Goal: Task Accomplishment & Management: Manage account settings

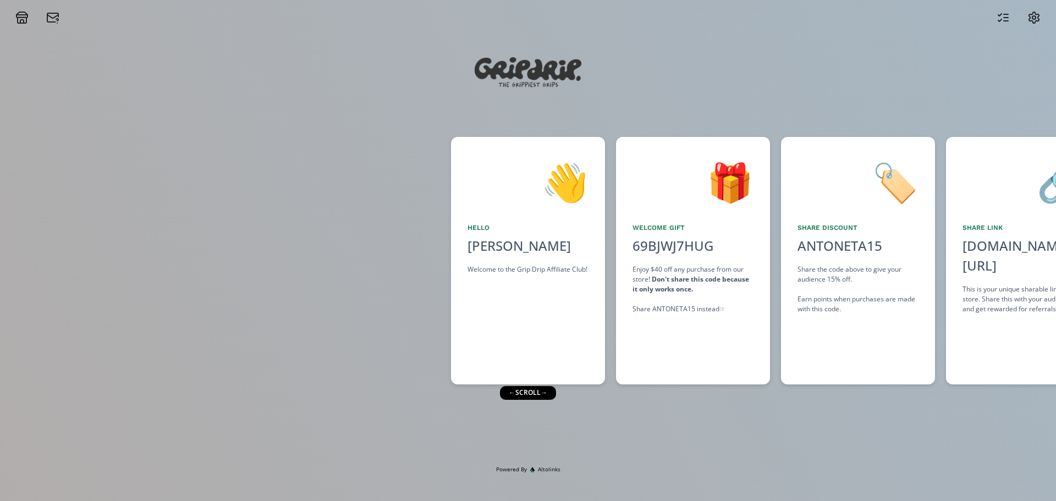
click at [539, 393] on div "← scroll →" at bounding box center [528, 392] width 56 height 13
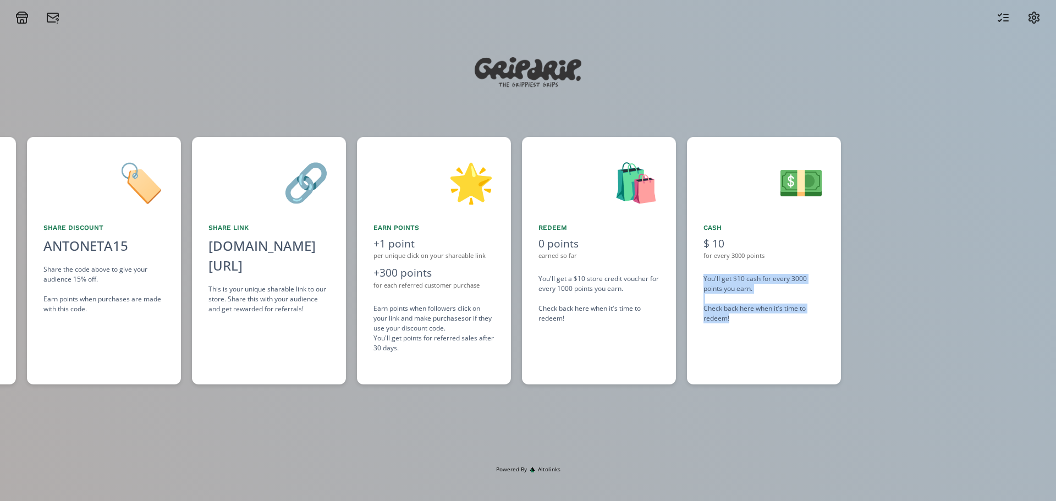
scroll to position [0, 749]
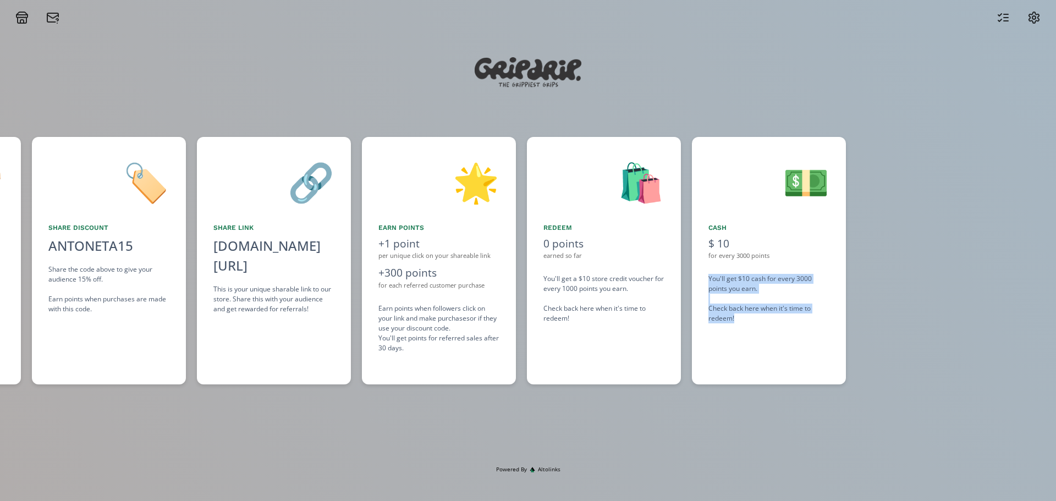
drag, startPoint x: 948, startPoint y: 296, endPoint x: 699, endPoint y: 272, distance: 250.9
click at [699, 272] on div "👋 Hello [PERSON_NAME] Welcome to the Grip Drip Affiliate Club! 🎁 Welcome Gift 6…" at bounding box center [528, 260] width 1056 height 259
click at [715, 359] on div "💵 Cash $ 10 for every 3000 points You'll get $10 cash for every 3000 points you…" at bounding box center [769, 261] width 154 height 248
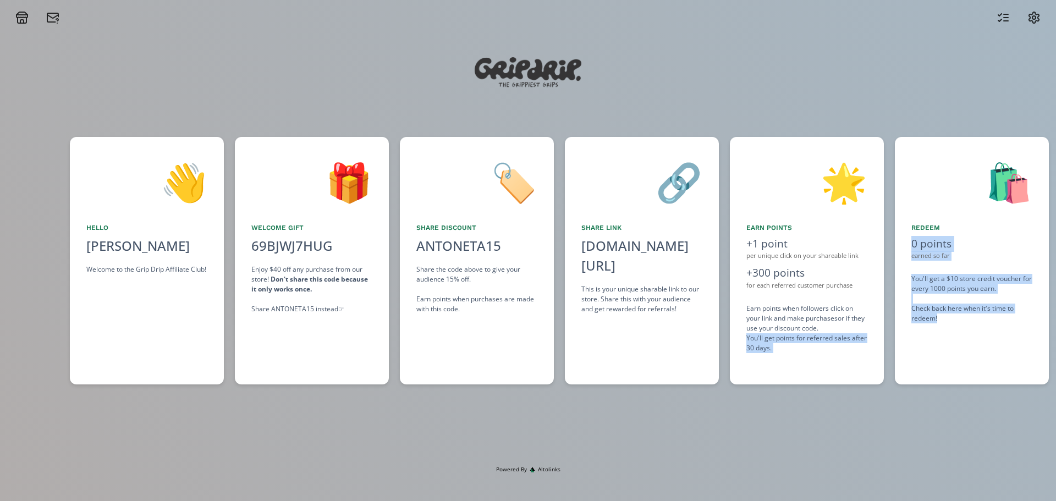
drag, startPoint x: 614, startPoint y: 345, endPoint x: 737, endPoint y: 337, distance: 123.0
click at [737, 337] on div "👋 Hello [PERSON_NAME] Welcome to the Grip Drip Affiliate Club! 🎁 Welcome Gift 6…" at bounding box center [528, 260] width 1056 height 259
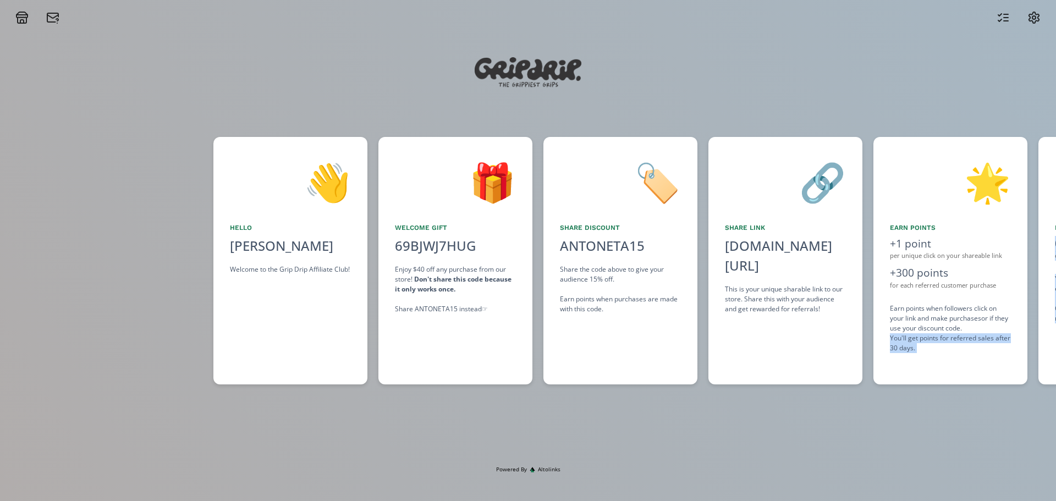
drag, startPoint x: 427, startPoint y: 333, endPoint x: 475, endPoint y: 330, distance: 48.5
click at [475, 331] on div "👋 Hello [PERSON_NAME] Welcome to the Grip Drip Affiliate Club! 🎁 Welcome Gift 6…" at bounding box center [528, 260] width 1056 height 259
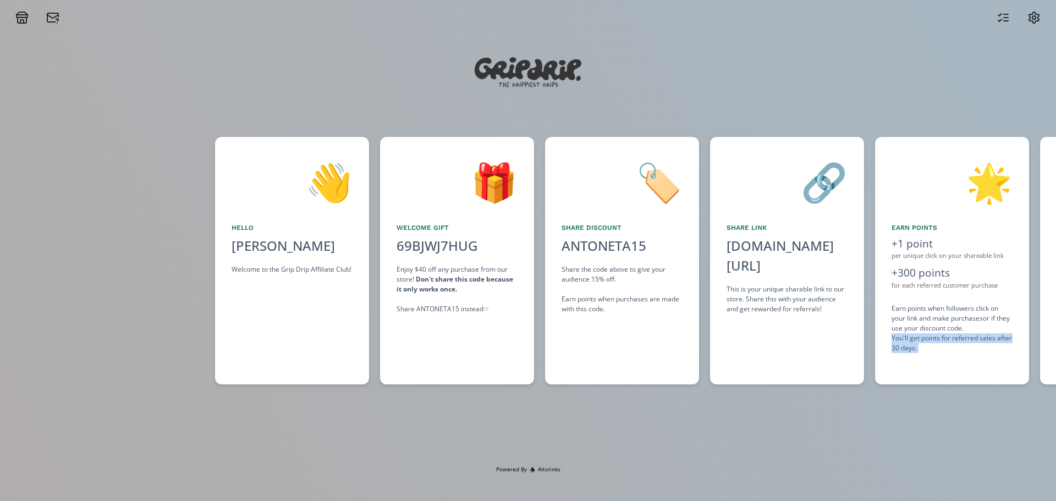
click at [20, 13] on icon at bounding box center [21, 17] width 13 height 13
copy div "ad ☞"
click at [411, 244] on div "69BJWJ7HUG click to copy" at bounding box center [437, 246] width 94 height 20
copy div "69BJWJ7HUG"
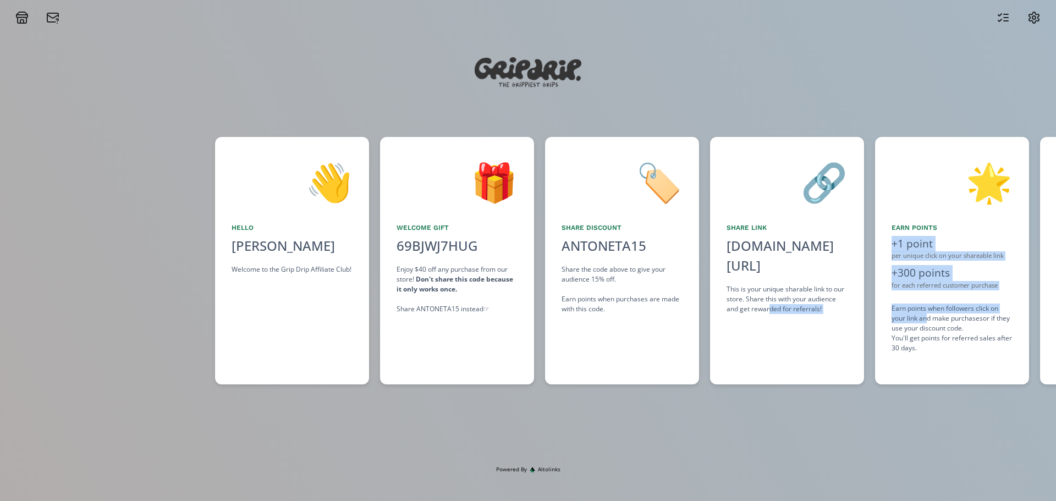
drag, startPoint x: 925, startPoint y: 314, endPoint x: 794, endPoint y: 324, distance: 131.9
click at [769, 325] on div "👋 Hello [PERSON_NAME] Welcome to the Grip Drip Affiliate Club! 🎁 Welcome Gift 6…" at bounding box center [528, 260] width 1056 height 259
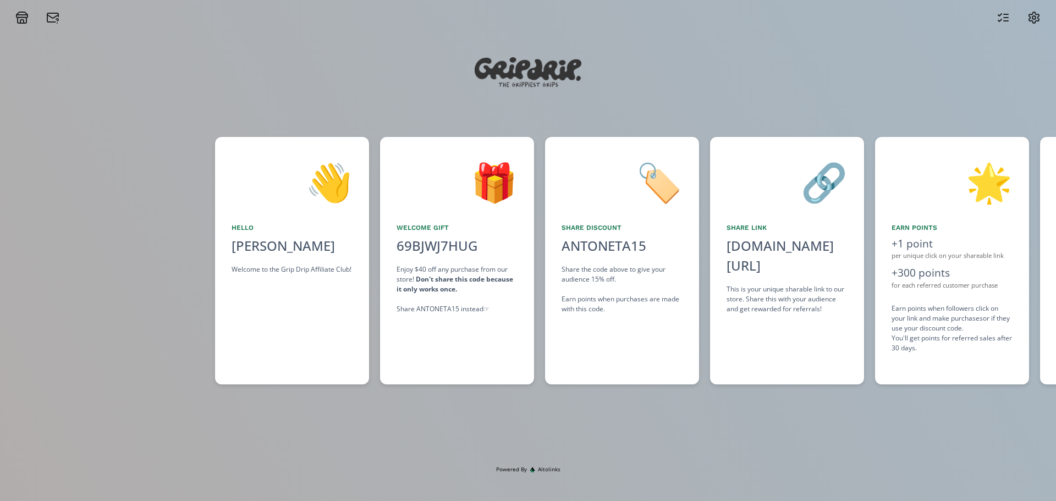
click at [967, 355] on div "🌟 Earn points +1 point per unique click on your shareable link +300 points for …" at bounding box center [952, 261] width 154 height 248
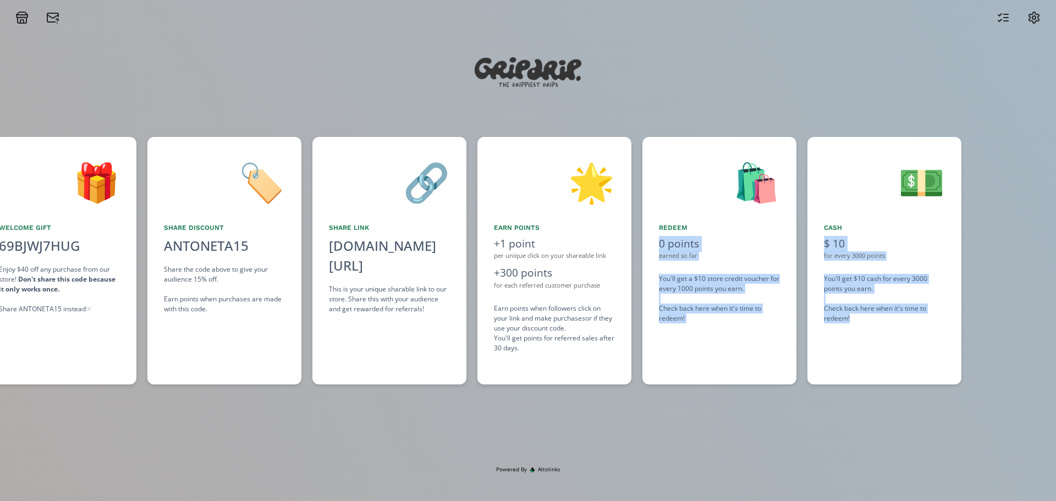
scroll to position [0, 677]
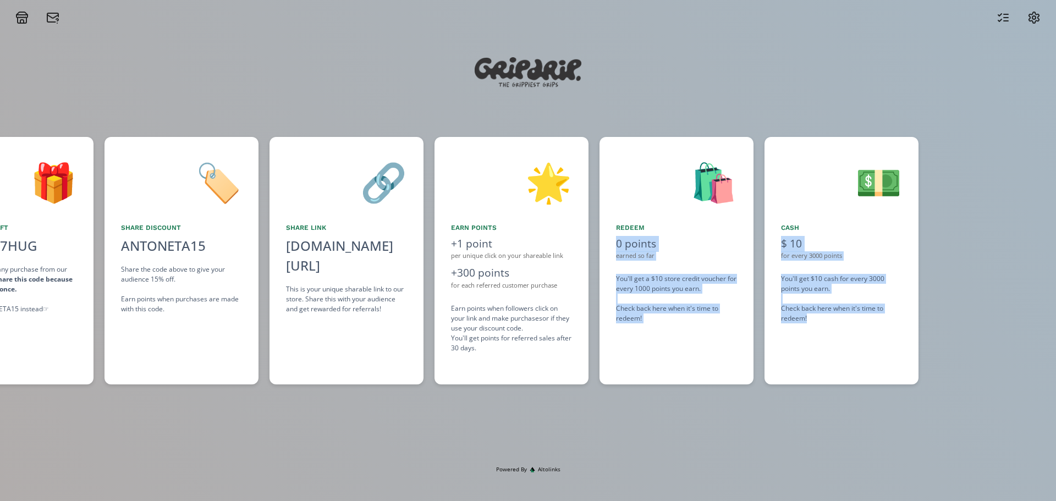
drag, startPoint x: 975, startPoint y: 363, endPoint x: 828, endPoint y: 368, distance: 147.0
click at [828, 368] on div "👋 Hello [PERSON_NAME] Welcome to the Grip Drip Affiliate Club! 🎁 Welcome Gift 6…" at bounding box center [528, 260] width 1056 height 259
click at [710, 349] on div "🛍️ Redeem 0 points earned so far You'll get a $10 store credit voucher for ever…" at bounding box center [677, 261] width 154 height 248
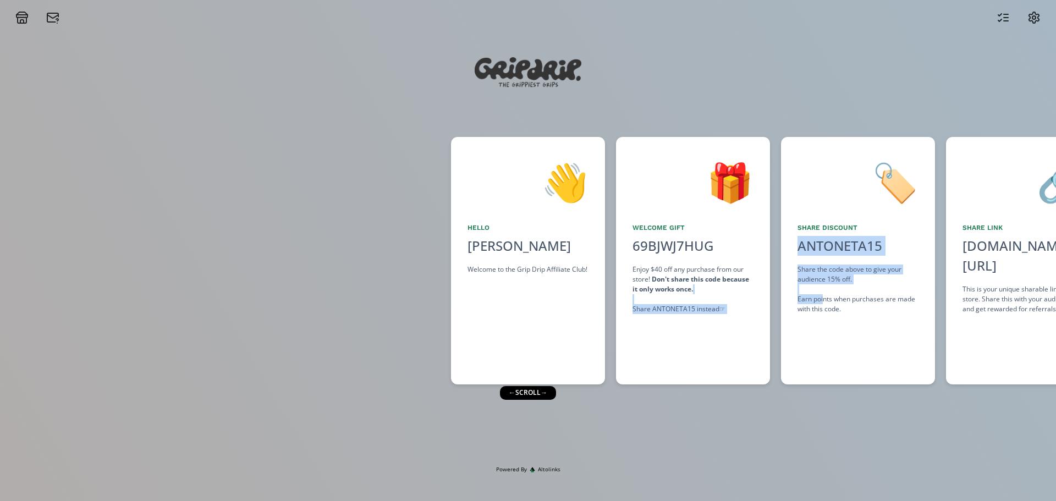
drag, startPoint x: 824, startPoint y: 298, endPoint x: 759, endPoint y: 299, distance: 65.5
click at [759, 299] on div "👋 Hello [PERSON_NAME] Welcome to the Grip Drip Affiliate Club! 🎁 Welcome Gift 6…" at bounding box center [528, 260] width 1056 height 259
click at [727, 332] on div "🎁 Welcome Gift 69BJWJ7HUG click to copy Enjoy $40 off any purchase from our sto…" at bounding box center [693, 261] width 154 height 248
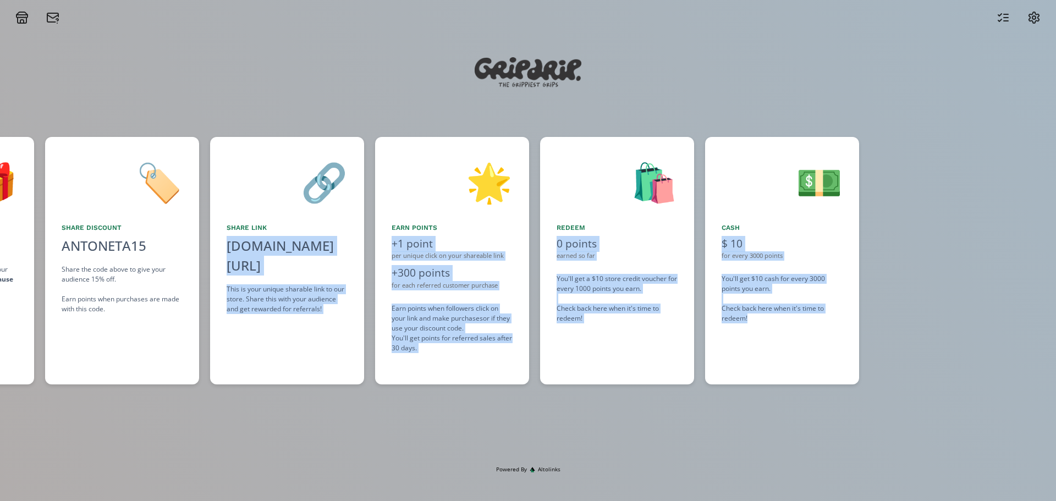
scroll to position [0, 1001]
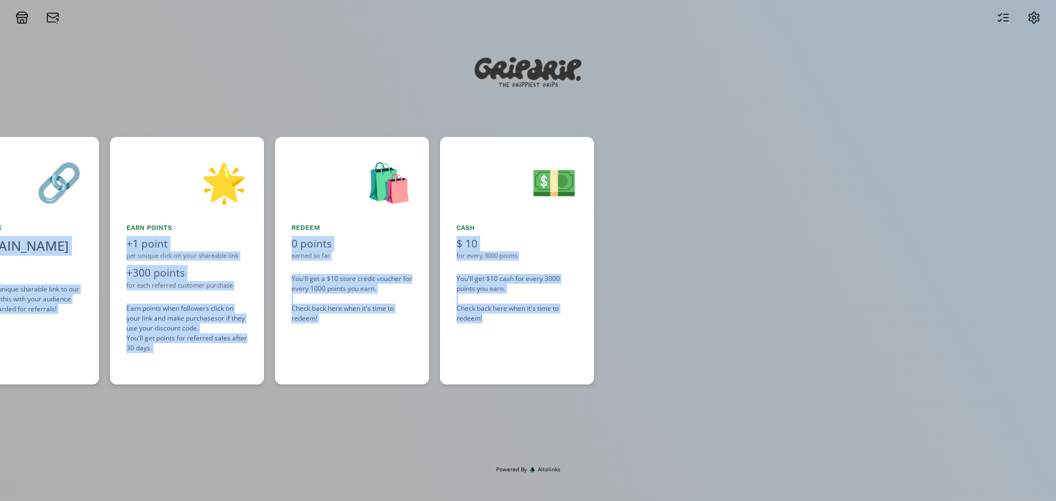
drag, startPoint x: 930, startPoint y: 340, endPoint x: 502, endPoint y: 335, distance: 428.0
click at [502, 335] on div "👋 Hello [PERSON_NAME] Welcome to the Grip Drip Affiliate Club! 🎁 Welcome Gift 6…" at bounding box center [528, 260] width 1056 height 259
click at [502, 333] on div "💵 Cash $ 10 for every 3000 points You'll get $10 cash for every 3000 points you…" at bounding box center [517, 261] width 154 height 248
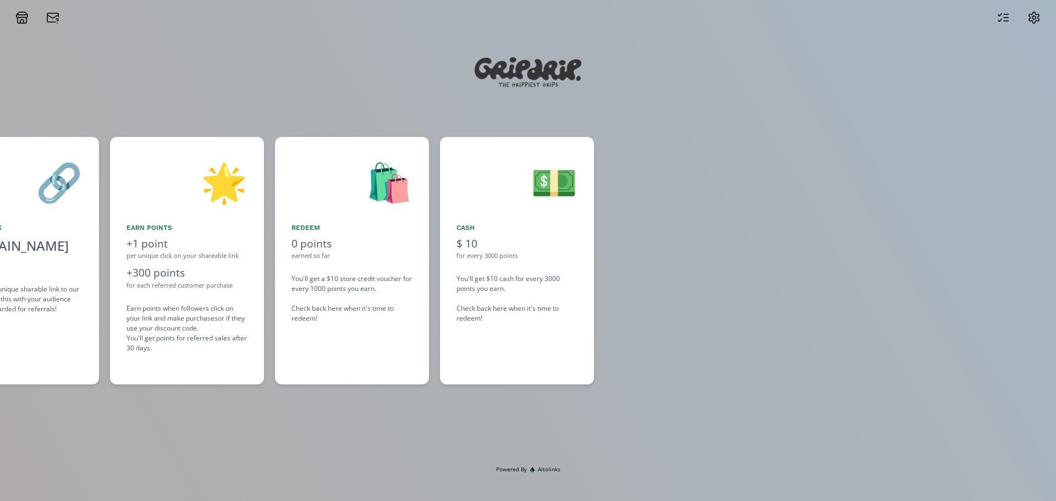
drag, startPoint x: 41, startPoint y: 17, endPoint x: 48, endPoint y: 18, distance: 7.8
click at [41, 17] on div at bounding box center [37, 17] width 57 height 13
click at [52, 19] on icon at bounding box center [52, 17] width 13 height 13
click at [232, 207] on div "🌟" at bounding box center [187, 181] width 121 height 56
